Goal: Transaction & Acquisition: Book appointment/travel/reservation

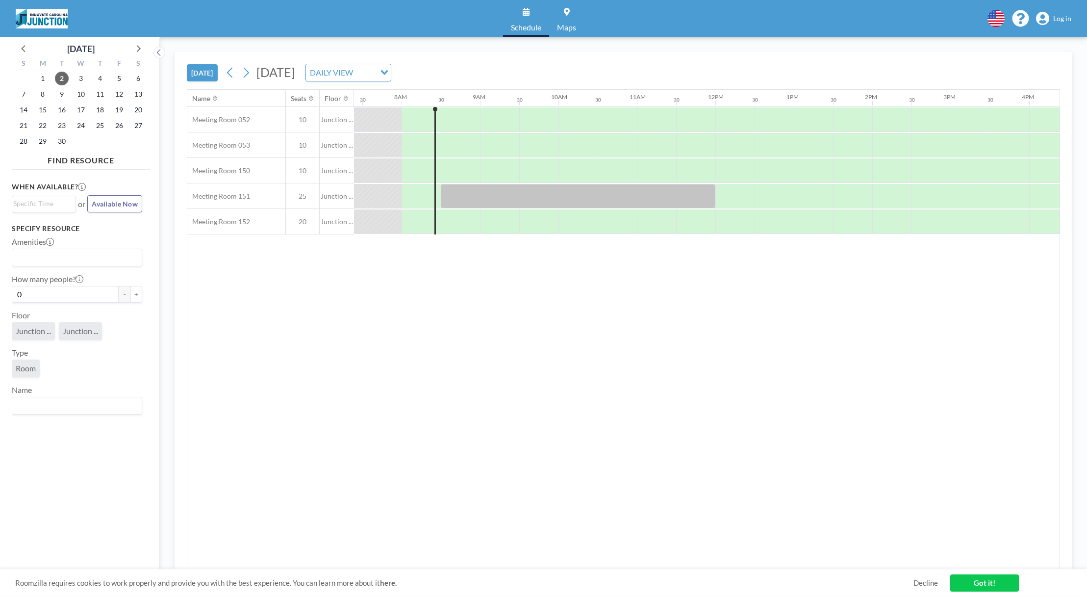
scroll to position [0, 588]
click at [439, 219] on div at bounding box center [451, 221] width 39 height 25
click at [448, 227] on div at bounding box center [451, 221] width 39 height 25
click at [1069, 18] on span "Log in" at bounding box center [1062, 18] width 18 height 9
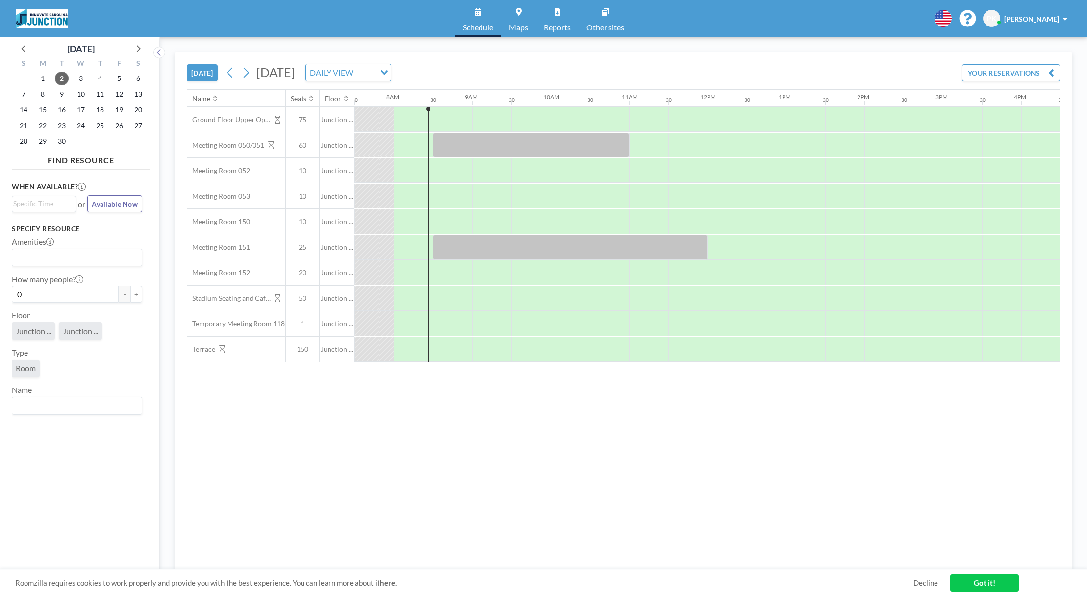
scroll to position [0, 588]
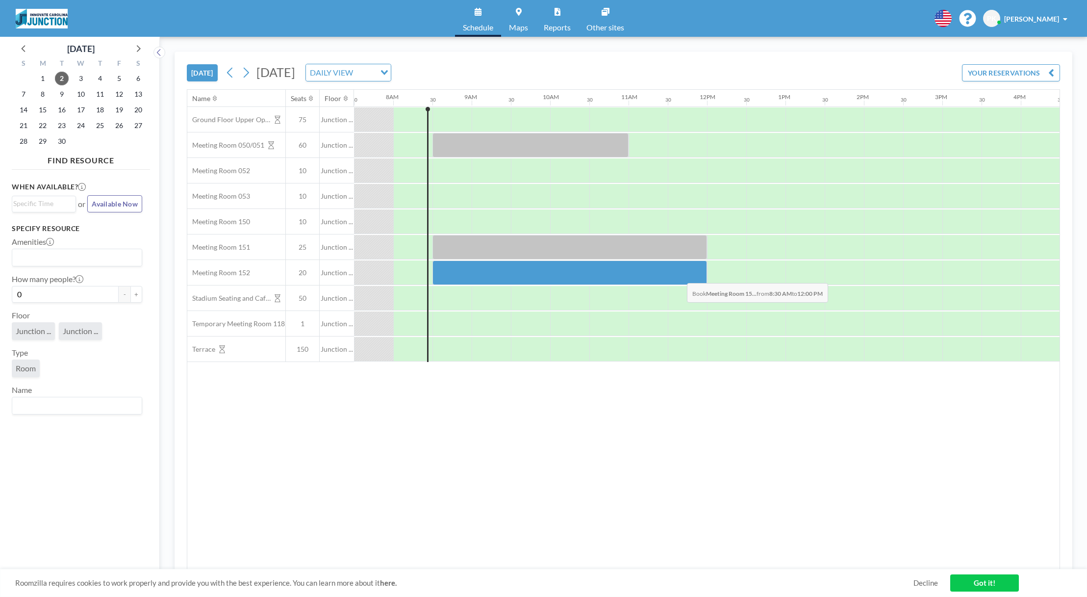
drag, startPoint x: 436, startPoint y: 270, endPoint x: 679, endPoint y: 276, distance: 243.3
click at [679, 276] on div at bounding box center [569, 272] width 275 height 25
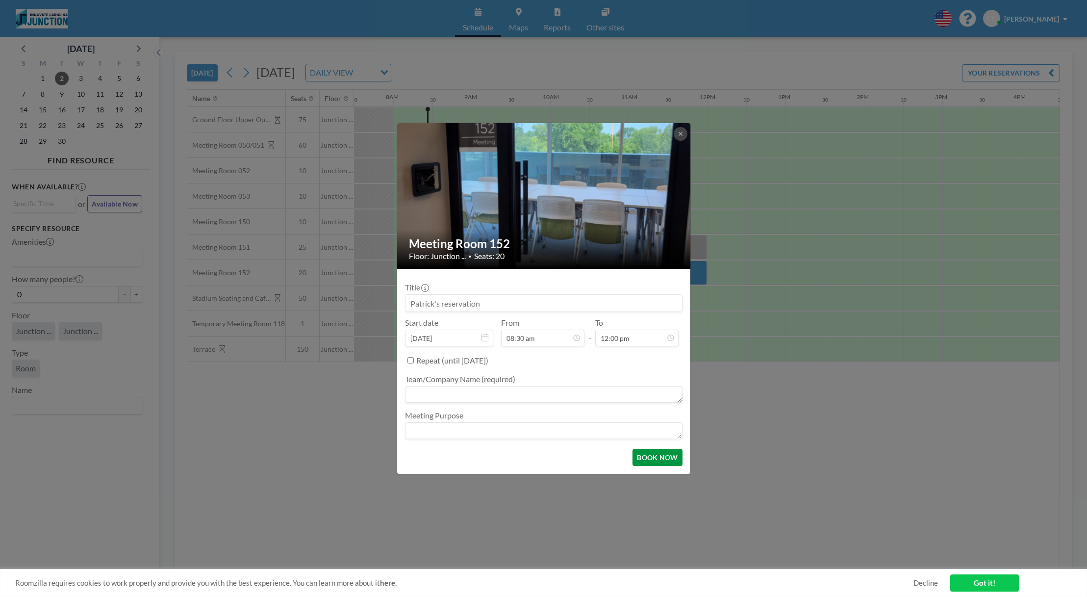
scroll to position [0, 0]
click at [661, 460] on button "BOOK NOW" at bounding box center [658, 457] width 50 height 17
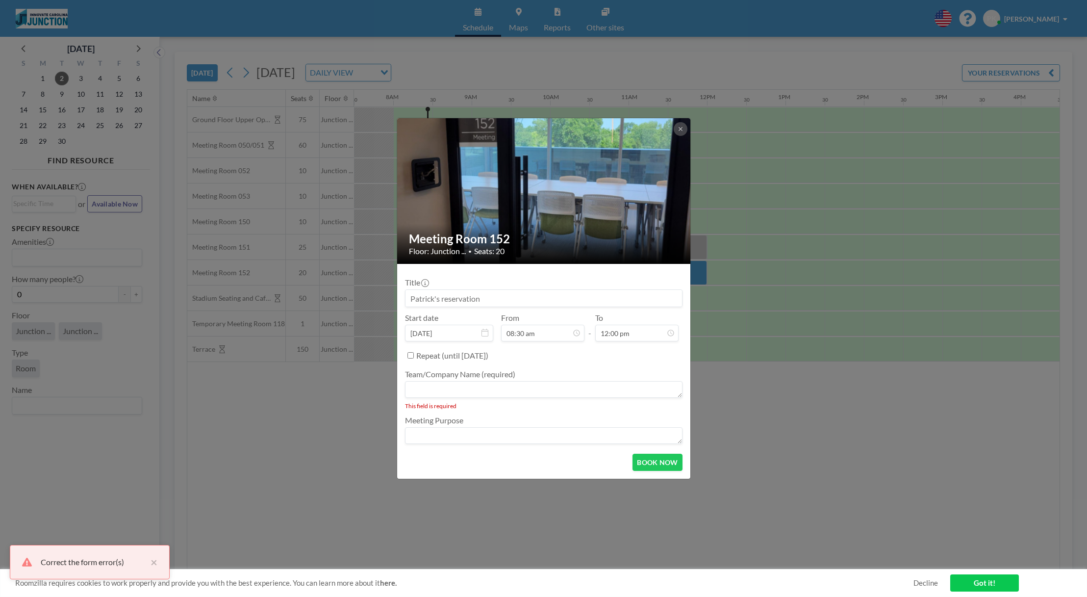
click at [478, 433] on textarea at bounding box center [544, 435] width 278 height 17
type textarea "AI event"
click at [430, 385] on textarea at bounding box center [544, 389] width 278 height 17
click at [649, 458] on button "BOOK NOW" at bounding box center [658, 462] width 50 height 17
click at [463, 388] on textarea at bounding box center [544, 389] width 278 height 17
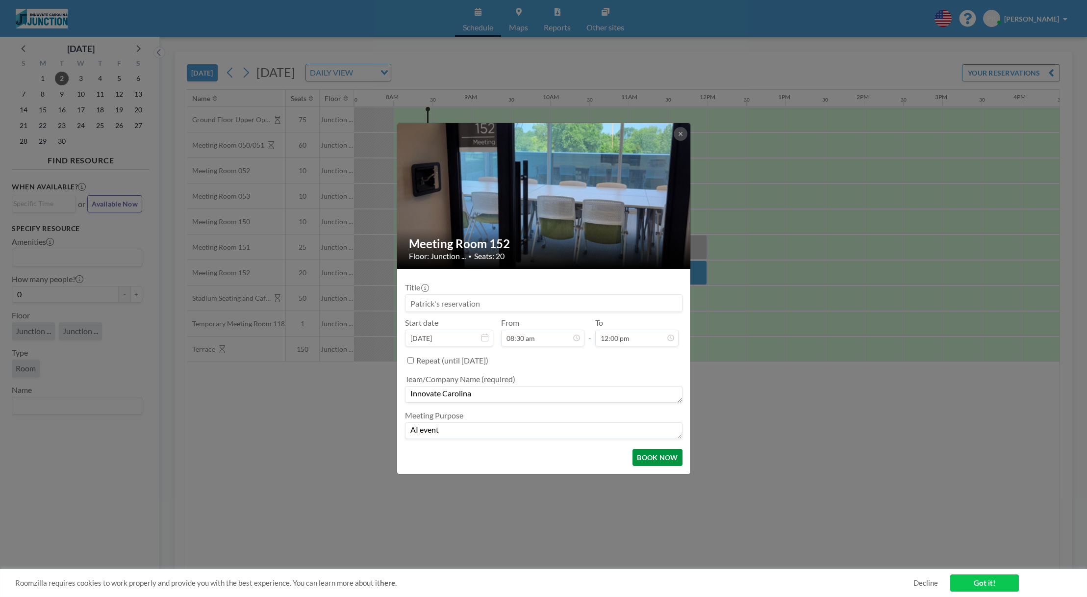
type textarea "Innovate Carolina"
click at [659, 456] on button "BOOK NOW" at bounding box center [658, 457] width 50 height 17
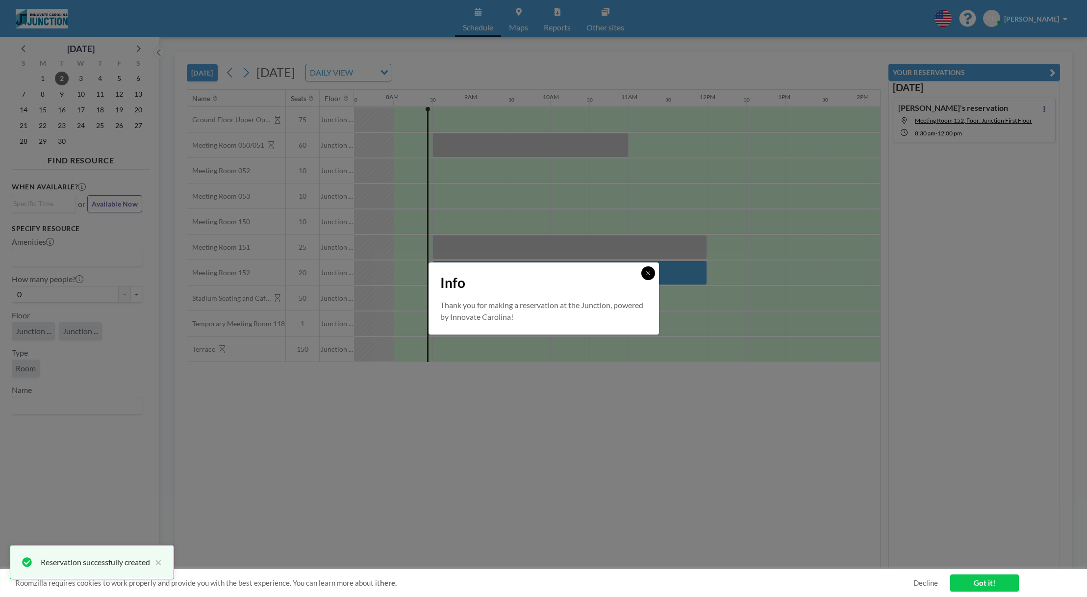
click at [648, 276] on button at bounding box center [648, 273] width 14 height 14
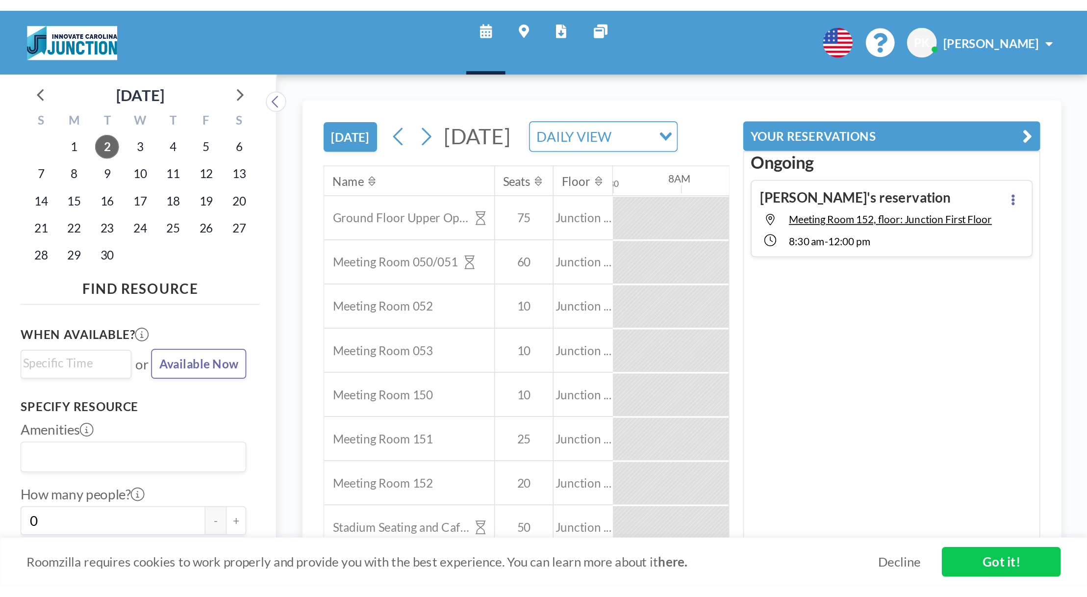
scroll to position [0, 588]
